Goal: Task Accomplishment & Management: Complete application form

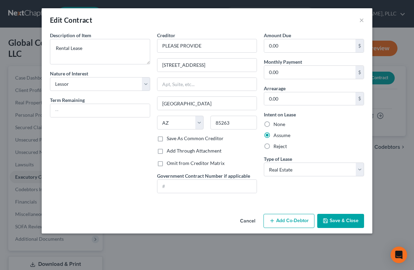
select select "2"
select select "3"
select select "0"
click at [253, 219] on button "Cancel" at bounding box center [248, 222] width 26 height 14
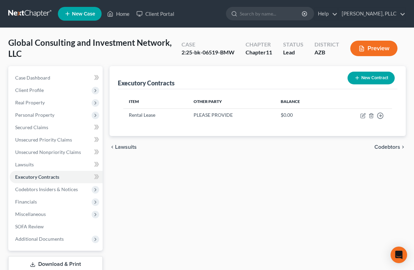
click at [378, 76] on button "New Contract" at bounding box center [371, 78] width 47 height 13
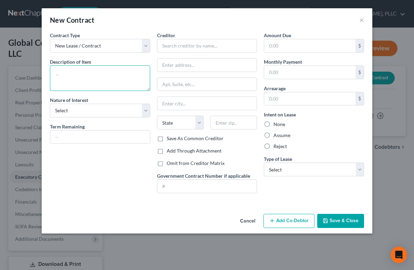
click at [122, 77] on textarea at bounding box center [100, 78] width 100 height 26
type textarea "Debtor subleases"
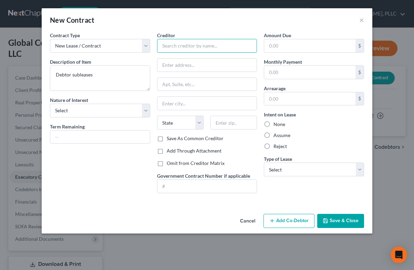
click at [180, 46] on input "text" at bounding box center [207, 46] width 100 height 14
type input "Novacare Multiclinic, LLC"
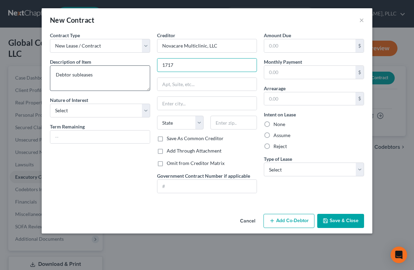
type input "1717"
click at [99, 79] on textarea "Debtor subleases" at bounding box center [100, 78] width 100 height 26
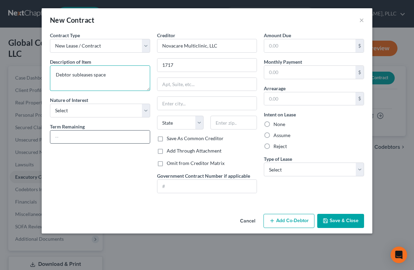
type textarea "Debtor subleases space"
click at [74, 138] on input "text" at bounding box center [100, 137] width 100 height 13
click at [274, 134] on label "Assume" at bounding box center [282, 135] width 17 height 7
click at [276, 134] on input "Assume" at bounding box center [278, 134] width 4 height 4
radio input "true"
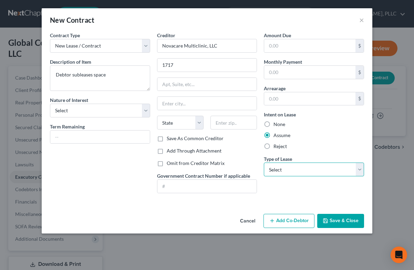
select select "2"
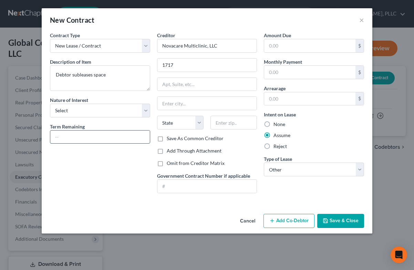
click at [96, 137] on input "text" at bounding box center [100, 137] width 100 height 13
type input "N/A - Perpetual"
click at [182, 68] on input "1717" at bounding box center [207, 65] width 100 height 13
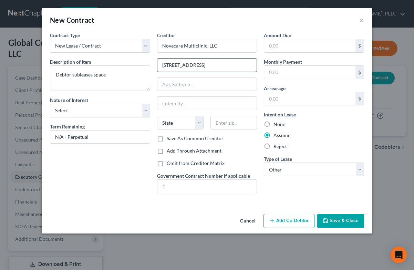
type input "[STREET_ADDRESS]"
type input "D"
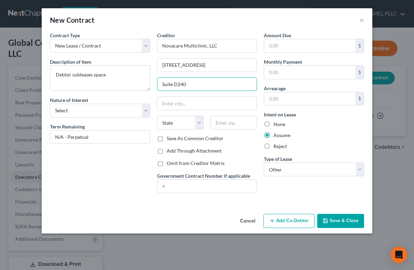
click at [91, 54] on div "Contract Type New Lease / Contract New Timeshare Description of non-residential…" at bounding box center [100, 115] width 107 height 167
click at [187, 83] on input "Suite D240" at bounding box center [207, 84] width 100 height 13
type input "Suite 204D"
type input "Phoenix"
select select "3"
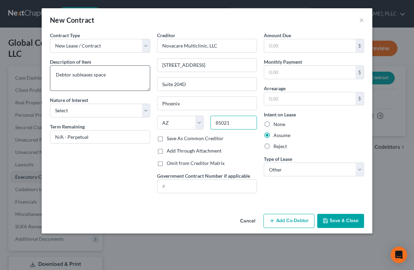
type input "85021"
click at [129, 74] on textarea "Debtor subleases space" at bounding box center [100, 78] width 100 height 26
type textarea "Debtor subleases space"
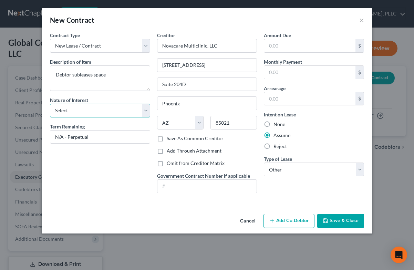
select select "3"
click at [337, 217] on button "Save & Close" at bounding box center [340, 221] width 47 height 14
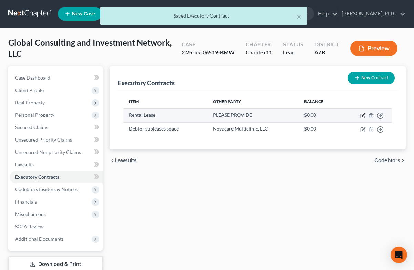
click at [364, 114] on icon "button" at bounding box center [363, 114] width 3 height 3
select select "2"
select select "3"
select select "0"
